Goal: Go to known website: Access a specific website the user already knows

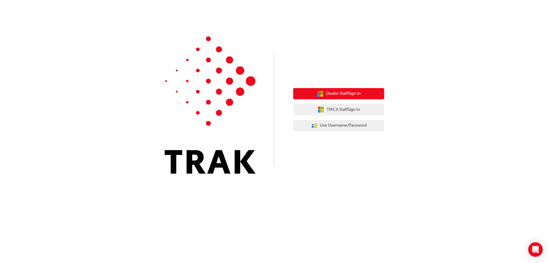
drag, startPoint x: 324, startPoint y: 96, endPoint x: 321, endPoint y: 96, distance: 3.6
click at [321, 96] on button "Dealer Staff Sign In" at bounding box center [338, 94] width 91 height 12
